Goal: Information Seeking & Learning: Check status

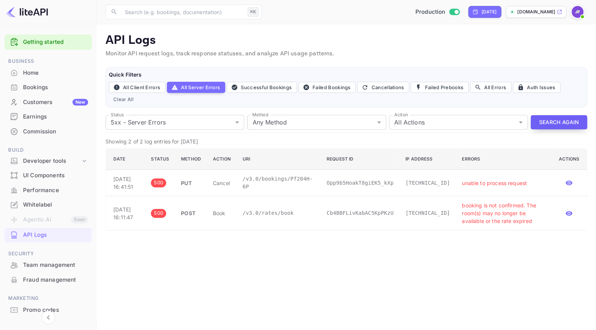
click at [545, 123] on button "Search Again" at bounding box center [559, 122] width 57 height 14
click at [194, 127] on body "Getting started Business Home Bookings Customers New Earnings Commission Build …" at bounding box center [298, 165] width 596 height 330
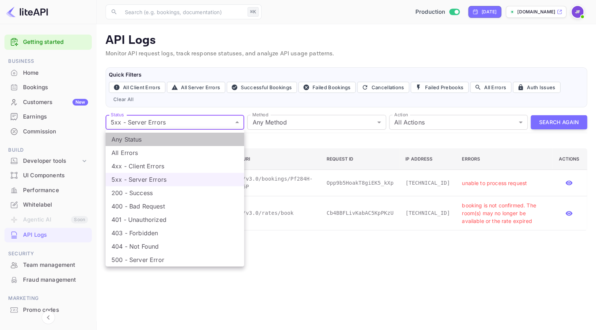
click at [178, 138] on li "Any Status" at bounding box center [175, 139] width 139 height 13
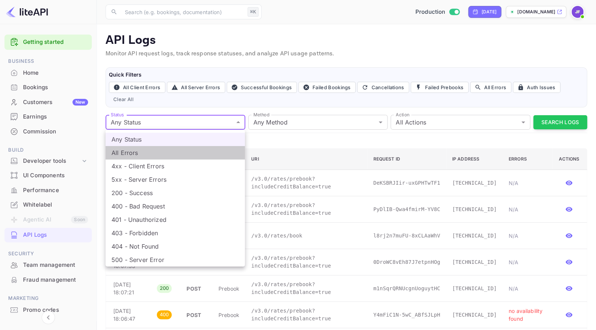
click at [175, 149] on li "All Errors" at bounding box center [175, 152] width 139 height 13
type input "4xx,5xx"
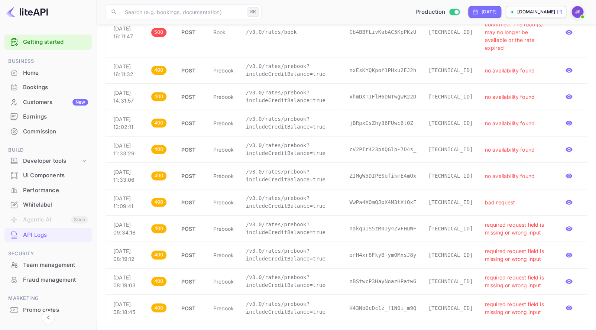
scroll to position [412, 0]
click at [291, 221] on p "/v3.0/rates/prebook?includeCreditBalance=true" at bounding box center [292, 229] width 92 height 16
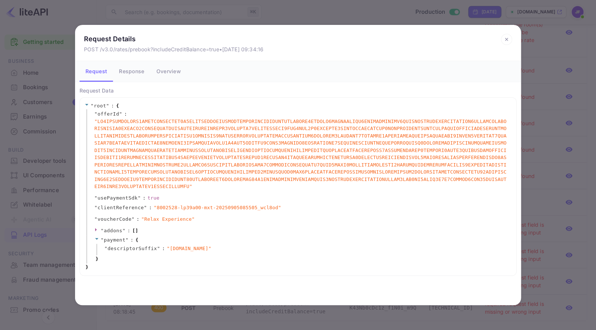
click at [509, 39] on icon at bounding box center [506, 39] width 11 height 11
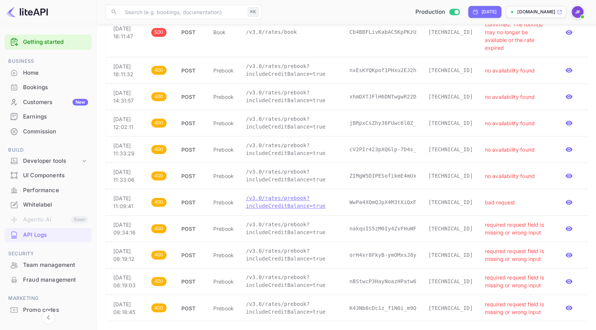
click at [307, 194] on p "/v3.0/rates/prebook?includeCreditBalance=true" at bounding box center [292, 202] width 92 height 16
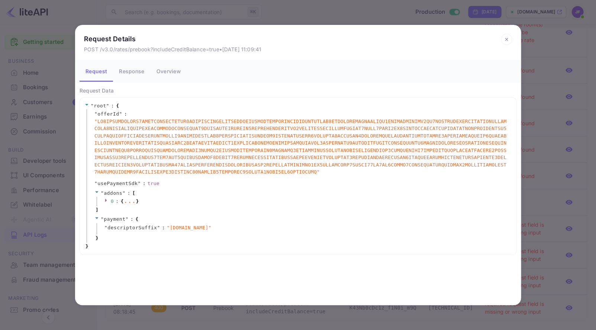
click at [503, 40] on icon at bounding box center [506, 39] width 11 height 11
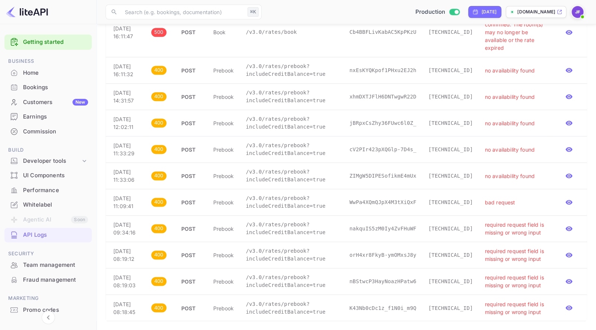
scroll to position [333, 0]
click at [282, 157] on p "/v3.0/rates/prebook?includeCreditBalance=true" at bounding box center [292, 150] width 92 height 16
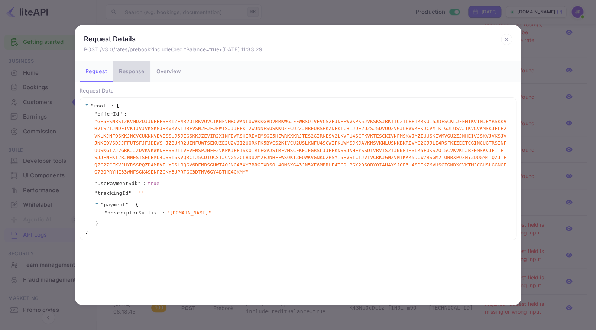
click at [137, 72] on button "Response" at bounding box center [131, 71] width 37 height 21
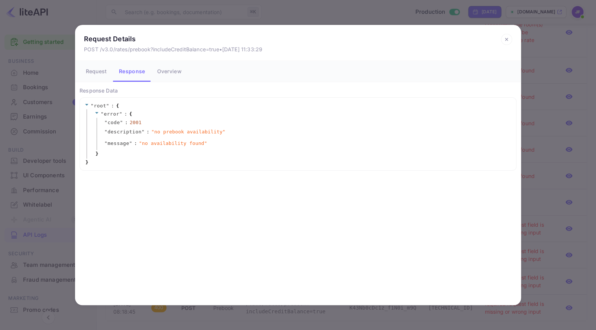
click at [503, 39] on icon at bounding box center [506, 39] width 11 height 11
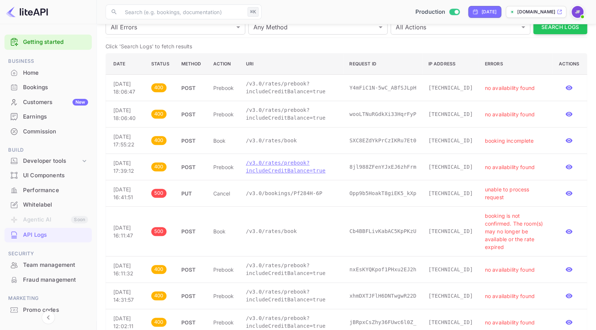
scroll to position [91, 0]
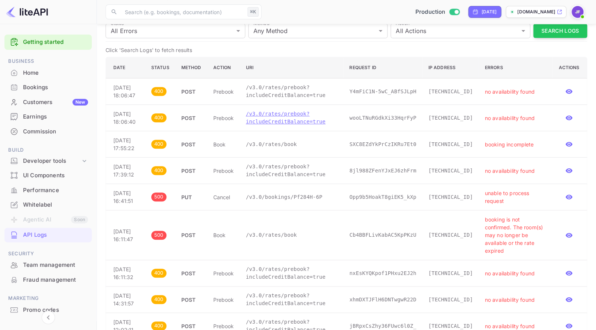
click at [305, 126] on p "/v3.0/rates/prebook?includeCreditBalance=true" at bounding box center [292, 118] width 92 height 16
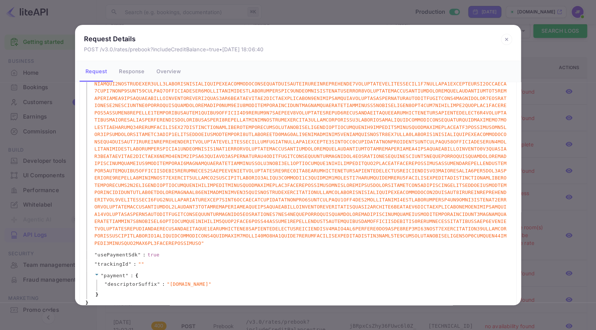
scroll to position [163, 0]
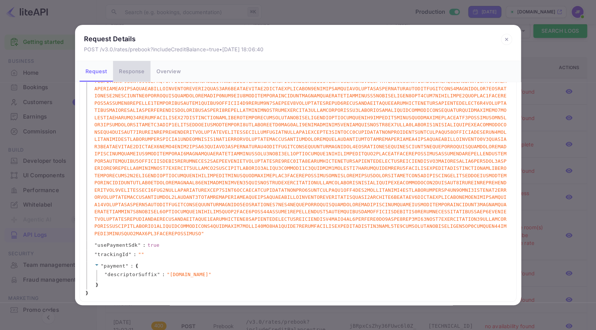
click at [137, 74] on button "Response" at bounding box center [131, 71] width 37 height 21
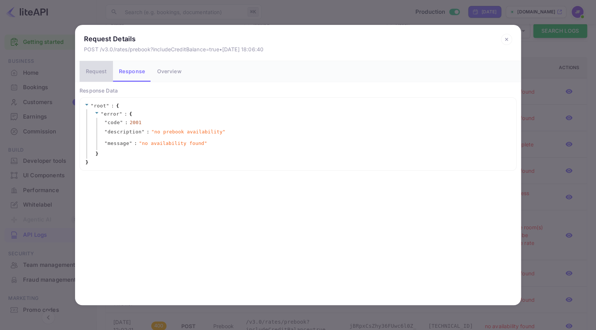
click at [96, 72] on button "Request" at bounding box center [96, 71] width 33 height 21
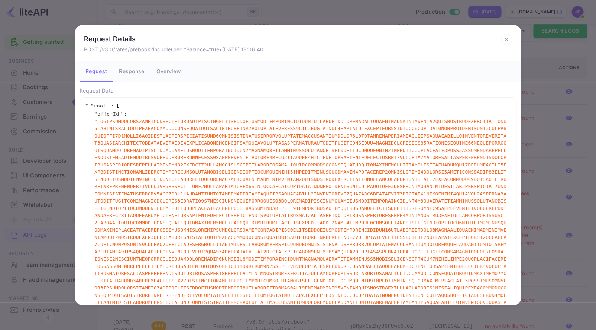
click at [506, 40] on icon at bounding box center [506, 39] width 3 height 3
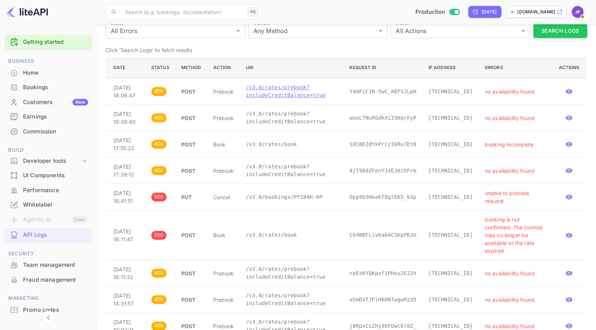
click at [271, 98] on p "/v3.0/rates/prebook?includeCreditBalance=true" at bounding box center [292, 92] width 92 height 16
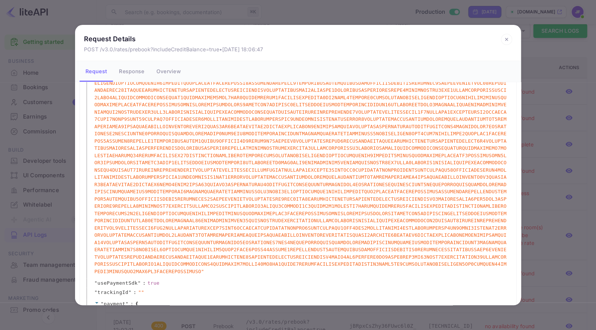
scroll to position [163, 0]
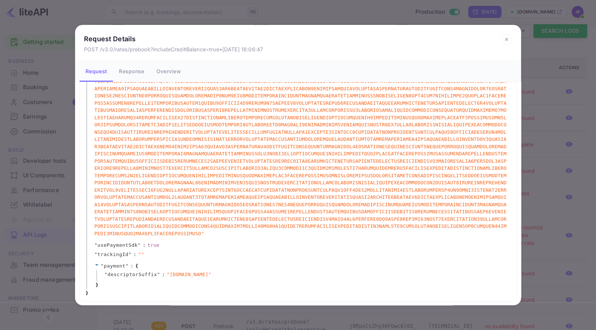
click at [507, 38] on icon at bounding box center [506, 39] width 11 height 11
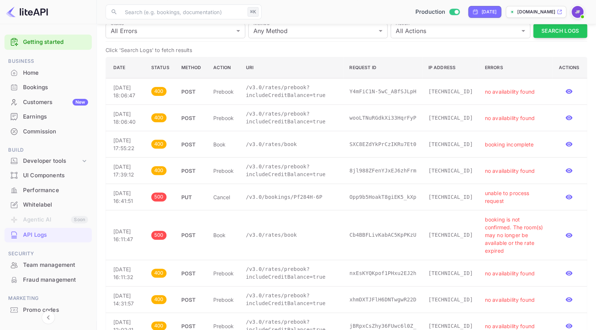
scroll to position [0, 0]
